Goal: Complete application form

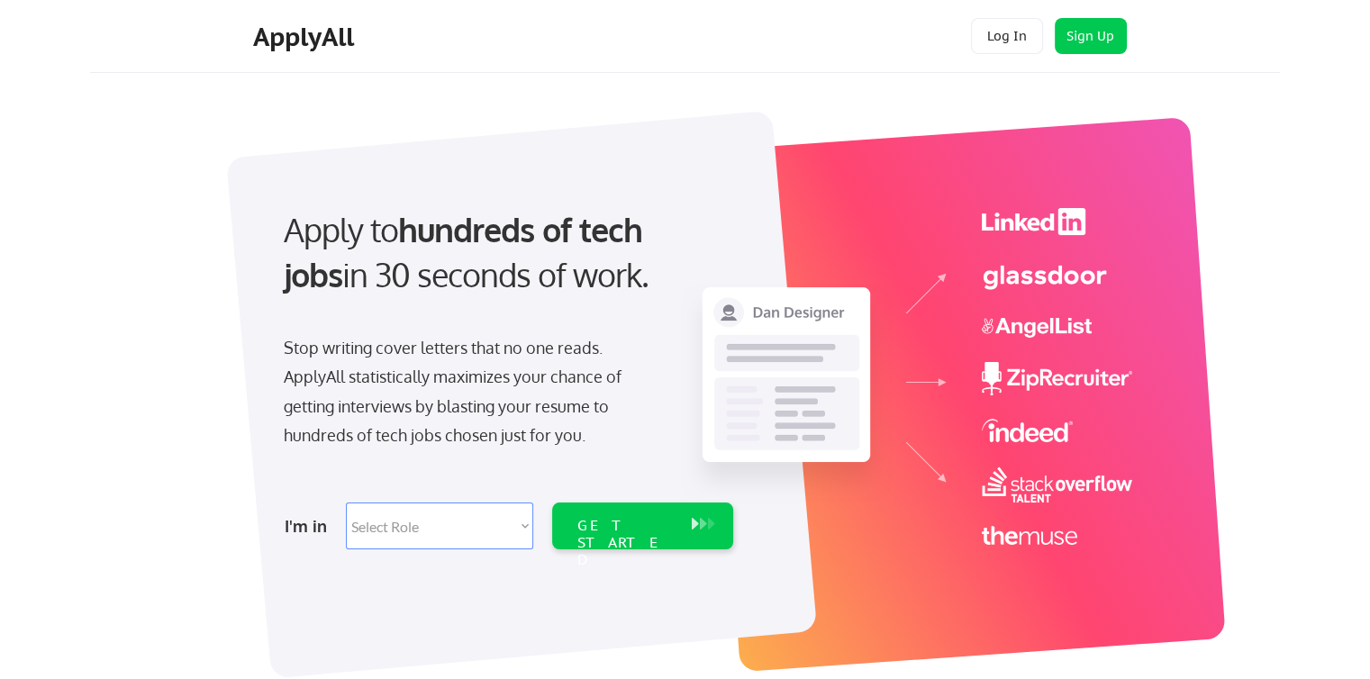
click at [473, 534] on select "Select Role Software Engineering Product Management Customer Success Sales UI/U…" at bounding box center [439, 525] width 187 height 47
select select ""data_science___analytics""
click at [346, 502] on select "Select Role Software Engineering Product Management Customer Success Sales UI/U…" at bounding box center [439, 525] width 187 height 47
select select ""data_science___analytics""
click at [648, 523] on div "GET STARTED" at bounding box center [625, 543] width 96 height 52
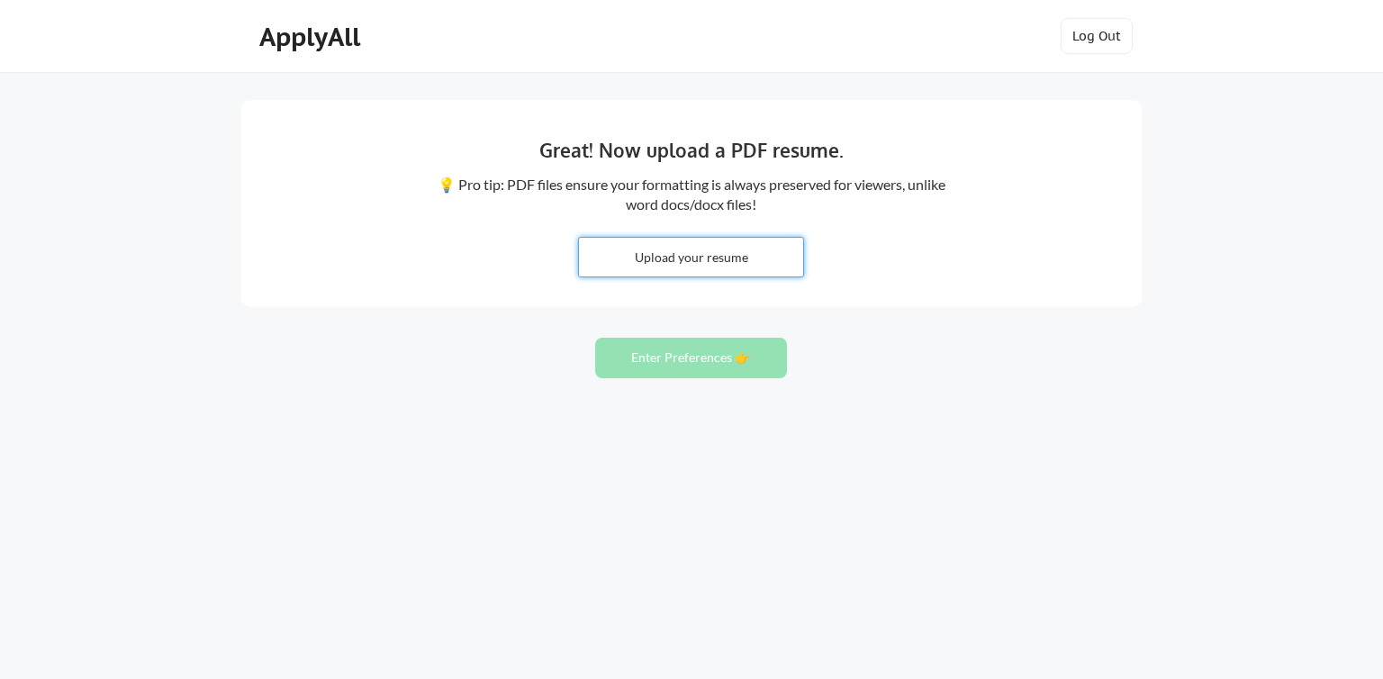
click at [672, 258] on input "file" at bounding box center [691, 257] width 224 height 39
type input "C:\fakepath\Chaitanya__Jajula_Resume.pdf"
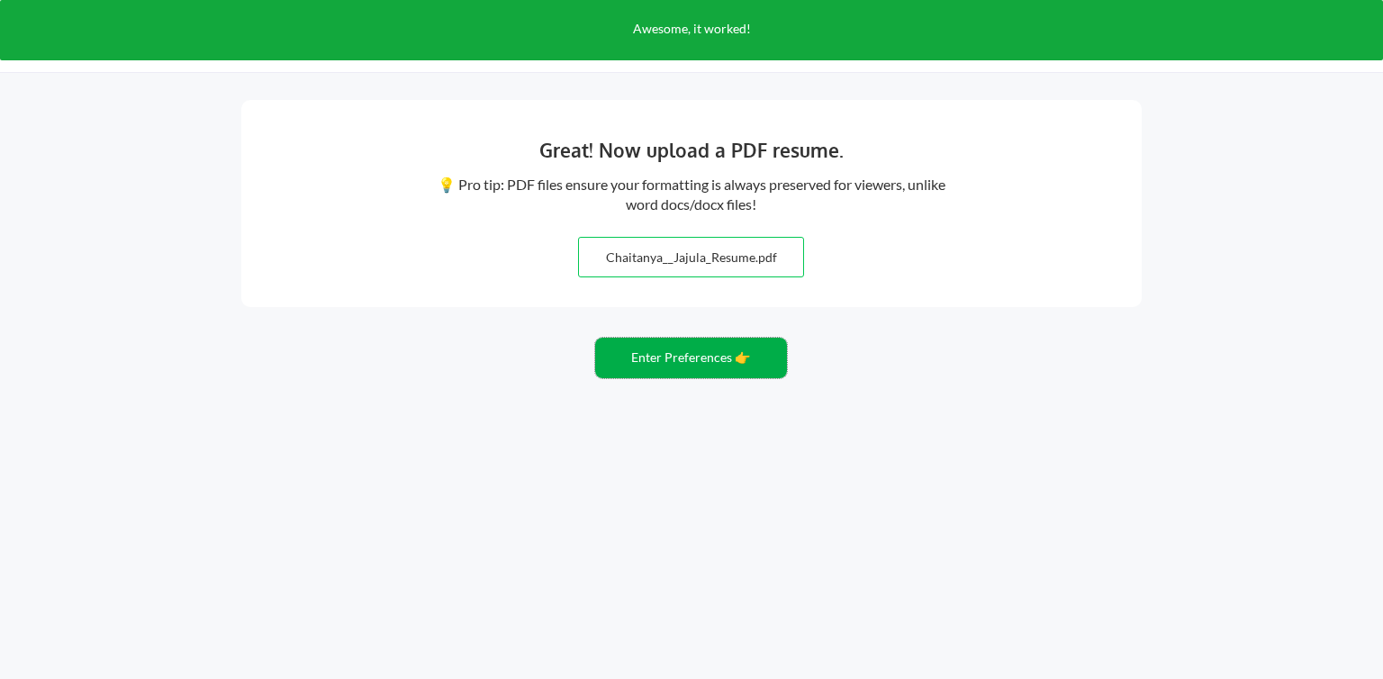
click at [703, 365] on button "Enter Preferences 👉" at bounding box center [691, 358] width 192 height 41
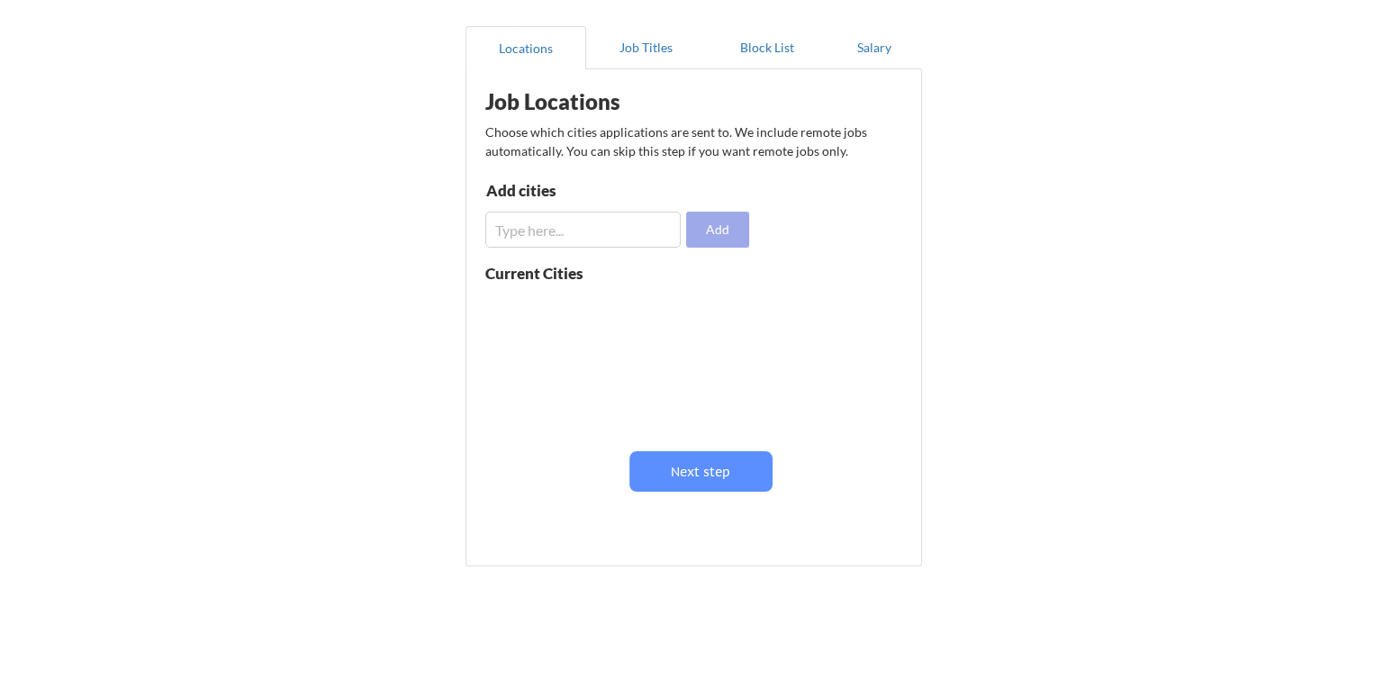
scroll to position [153, 0]
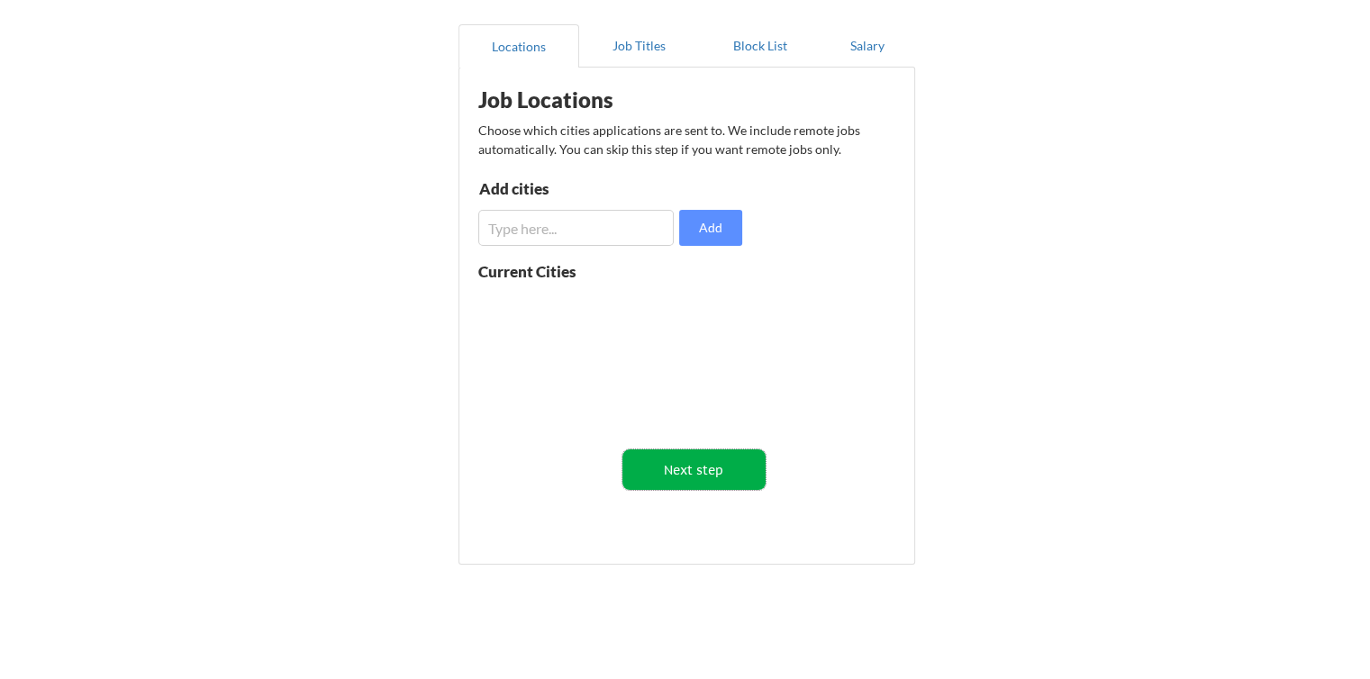
click at [702, 457] on button "Next step" at bounding box center [693, 469] width 143 height 41
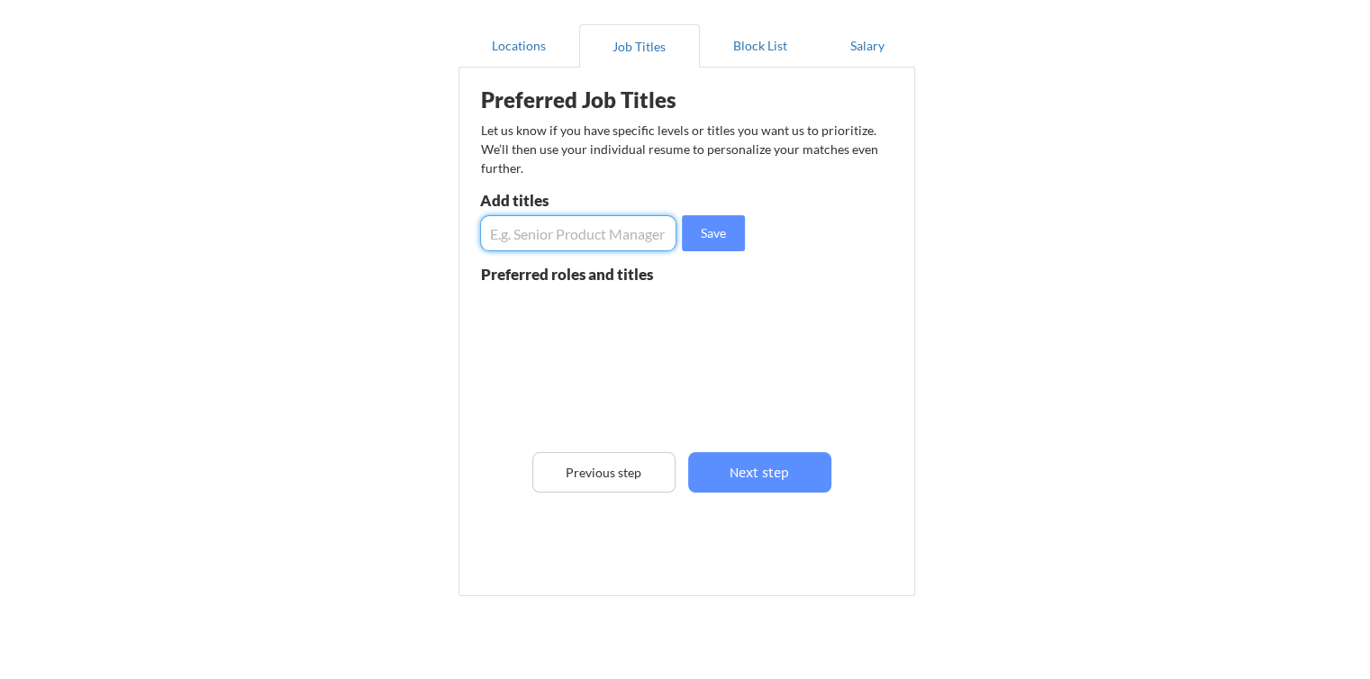
click at [609, 239] on input "input" at bounding box center [578, 233] width 196 height 36
type input "Data Analyst"
click at [690, 237] on button "Save" at bounding box center [713, 233] width 63 height 36
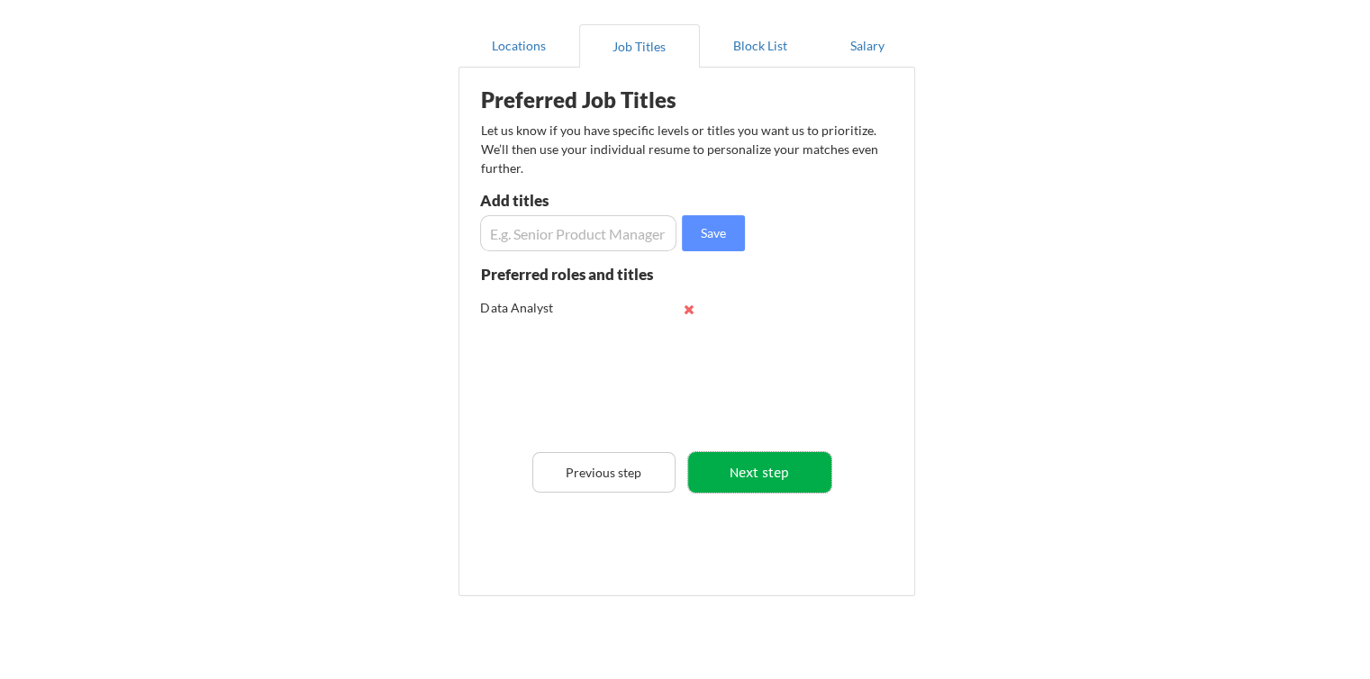
click at [779, 473] on button "Next step" at bounding box center [759, 472] width 143 height 41
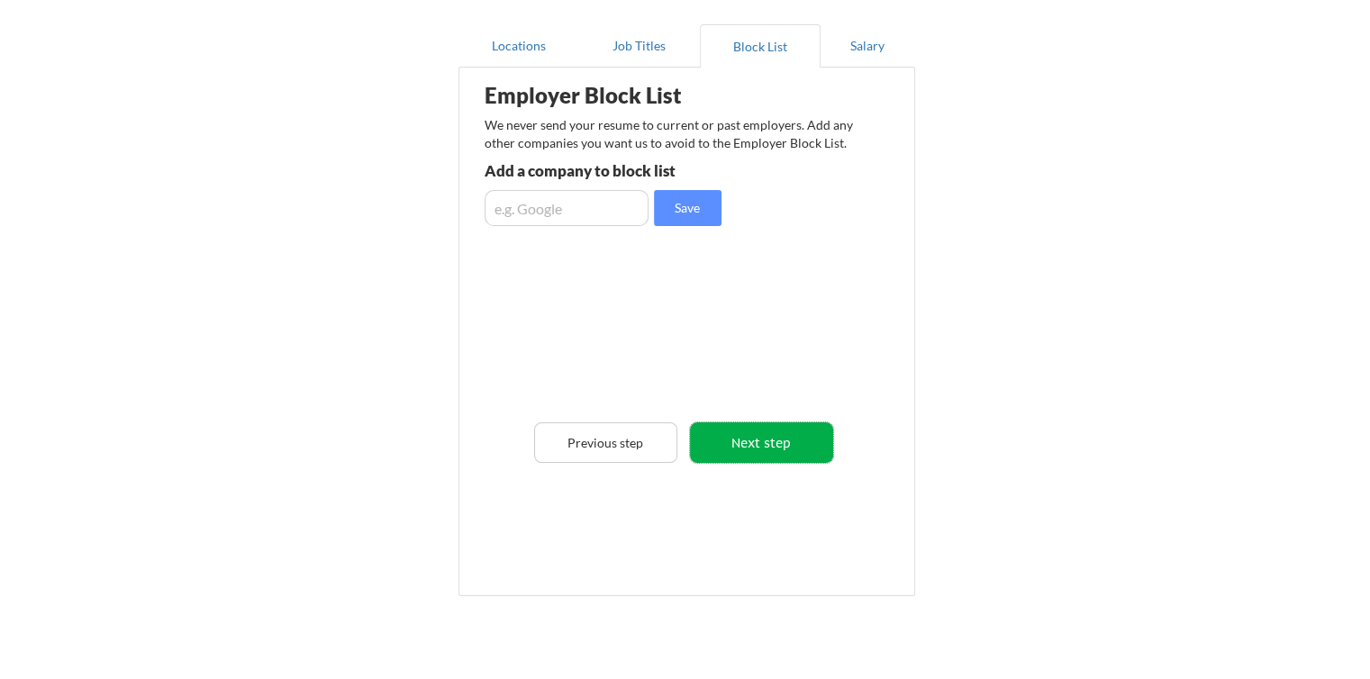
click at [764, 439] on button "Next step" at bounding box center [761, 442] width 143 height 41
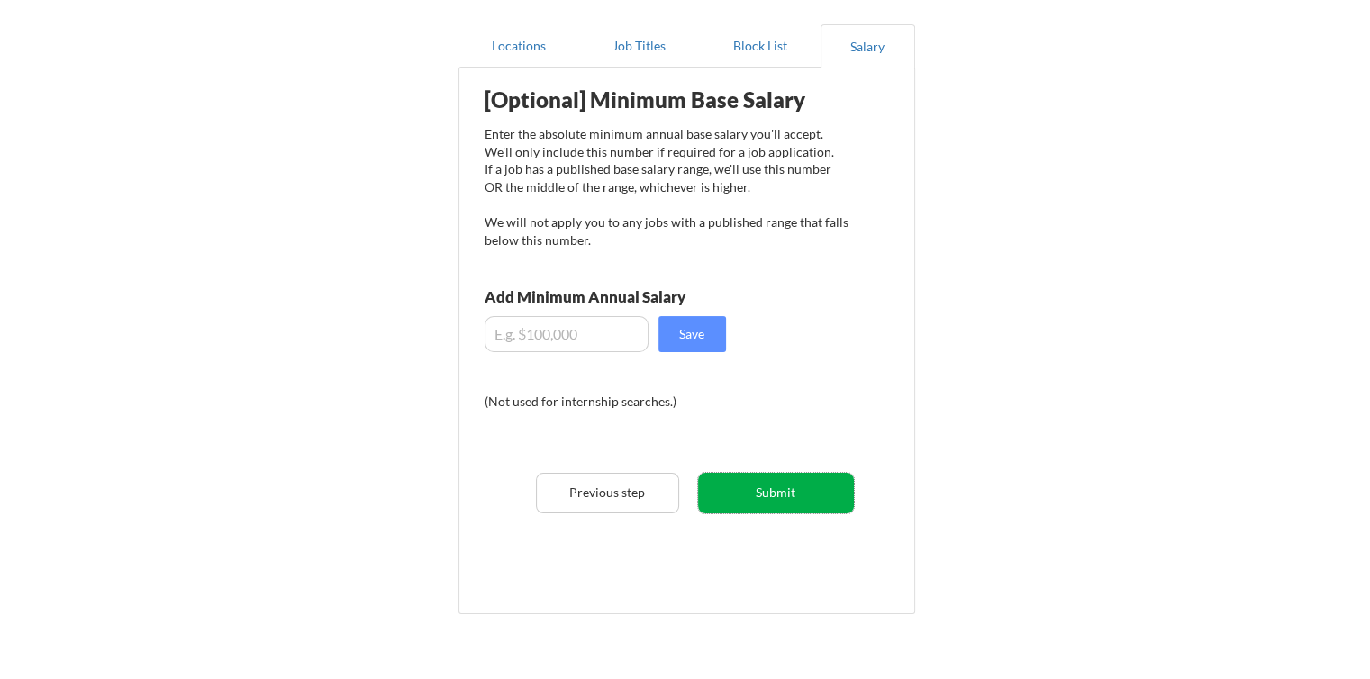
click at [765, 494] on button "Submit" at bounding box center [776, 493] width 156 height 41
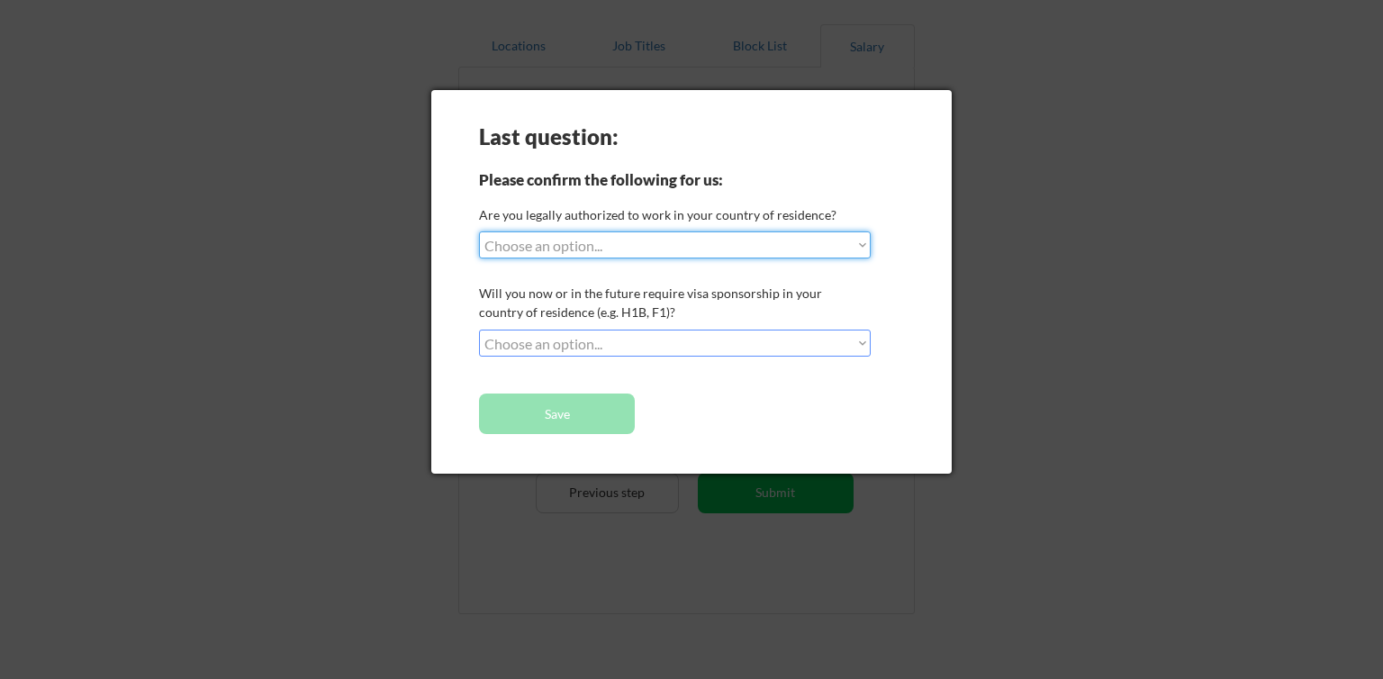
click at [628, 248] on select "Choose an option... Yes, I am a US Citizen Yes, I am a Canadian Citizen Yes, I …" at bounding box center [675, 244] width 392 height 27
select select ""yes__i_am_here_on_a_visa__h1b__opt__etc__""
click at [479, 231] on select "Choose an option... Yes, I am a US Citizen Yes, I am a Canadian Citizen Yes, I …" at bounding box center [675, 244] width 392 height 27
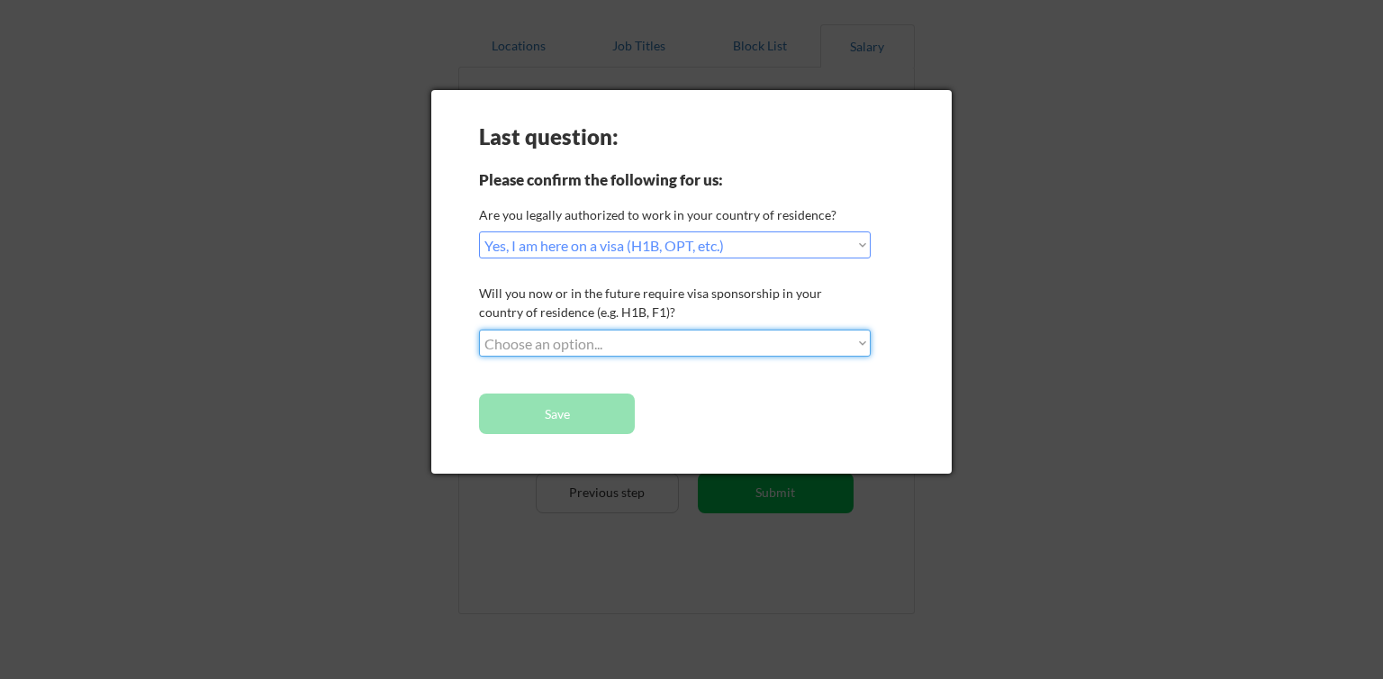
click at [605, 339] on select "Choose an option... No, I will not need sponsorship Yes, I will need sponsorship" at bounding box center [675, 343] width 392 height 27
select select ""yes__i_will_need_sponsorship""
click at [479, 330] on select "Choose an option... No, I will not need sponsorship Yes, I will need sponsorship" at bounding box center [675, 343] width 392 height 27
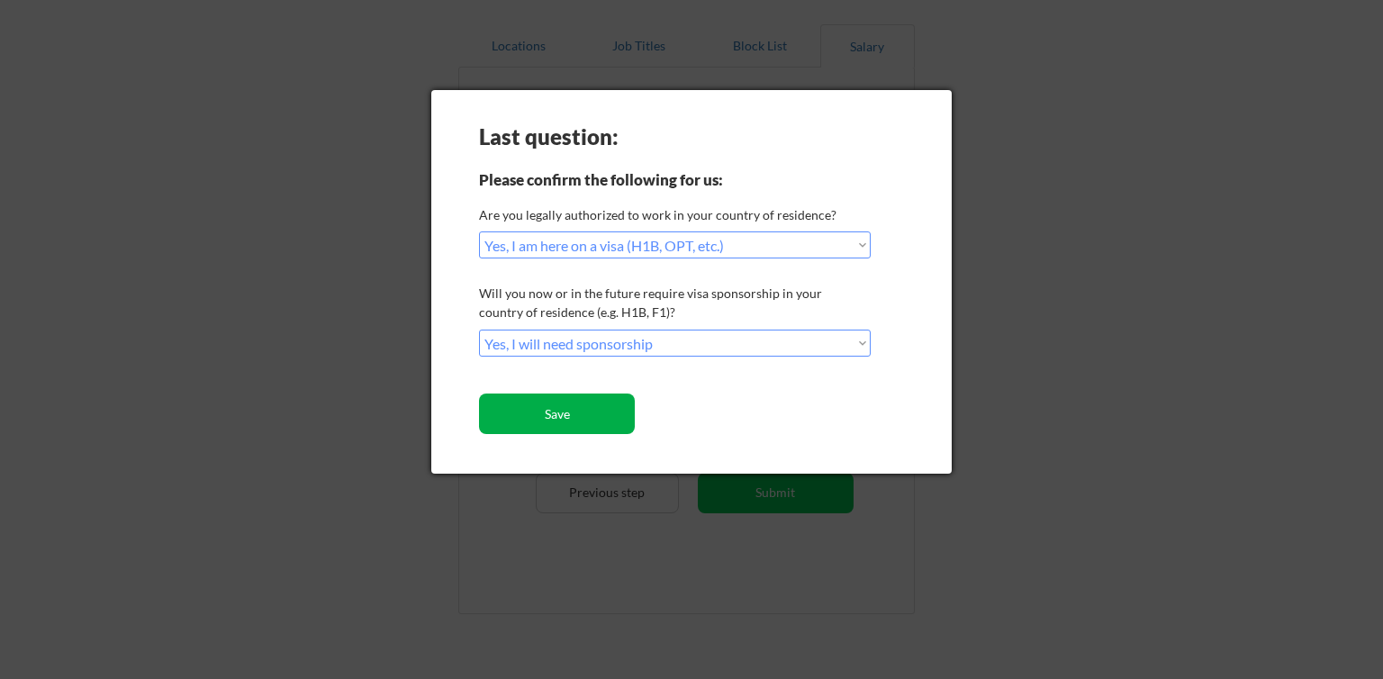
click at [587, 412] on button "Save" at bounding box center [557, 414] width 156 height 41
